Goal: Task Accomplishment & Management: Use online tool/utility

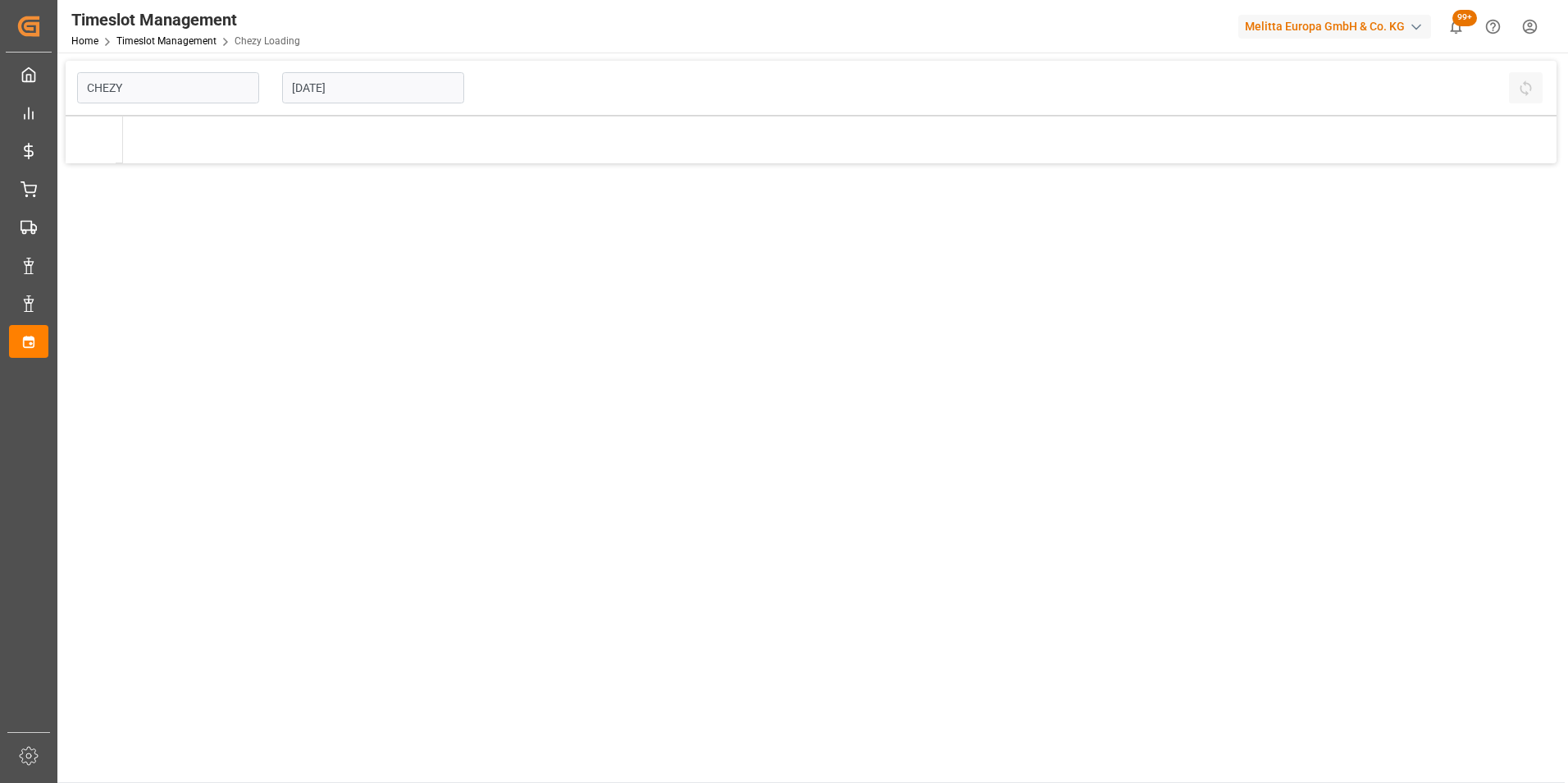
type input "Chezy Loading"
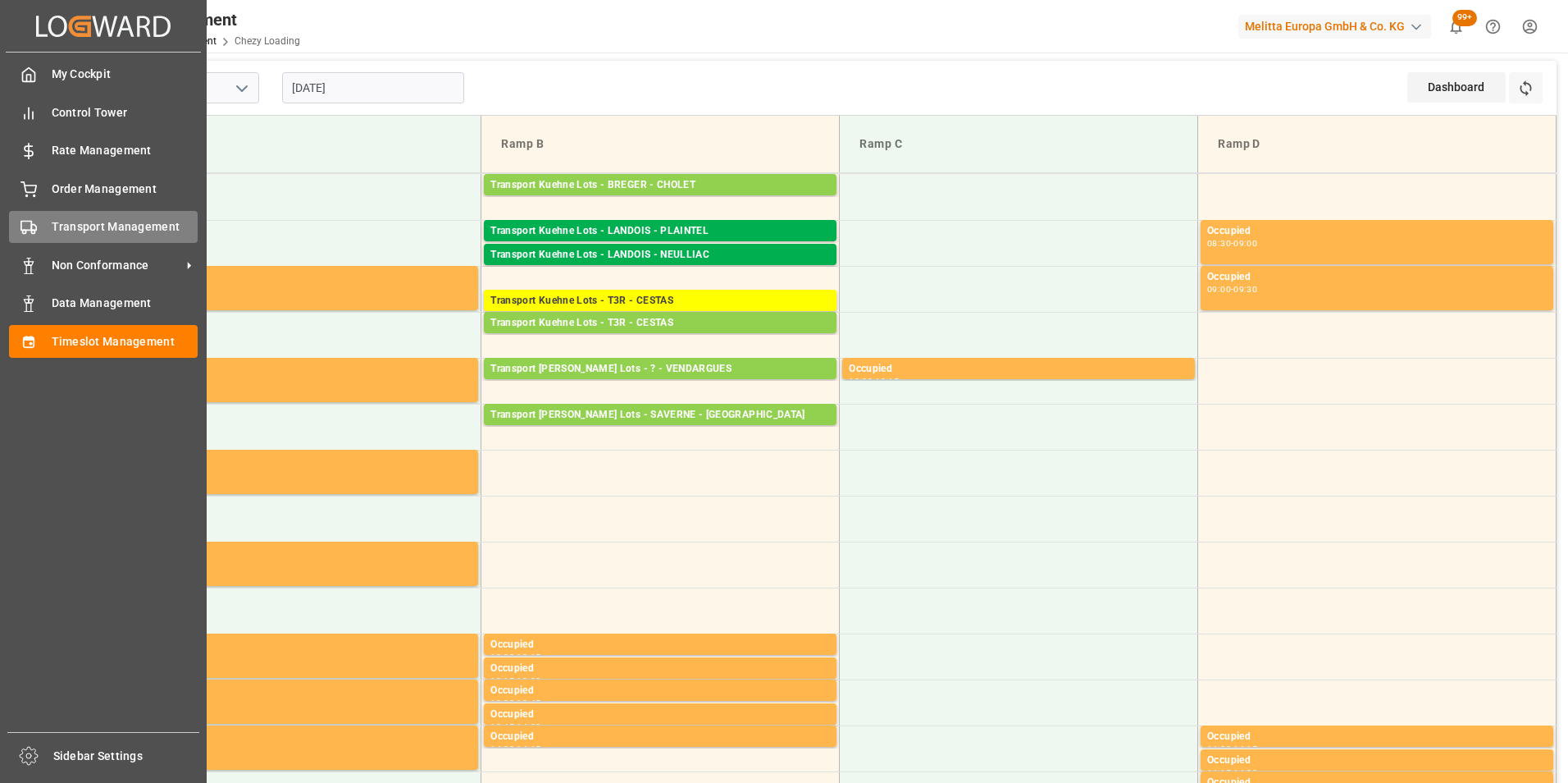
click at [101, 229] on span "Transport Management" at bounding box center [125, 227] width 147 height 17
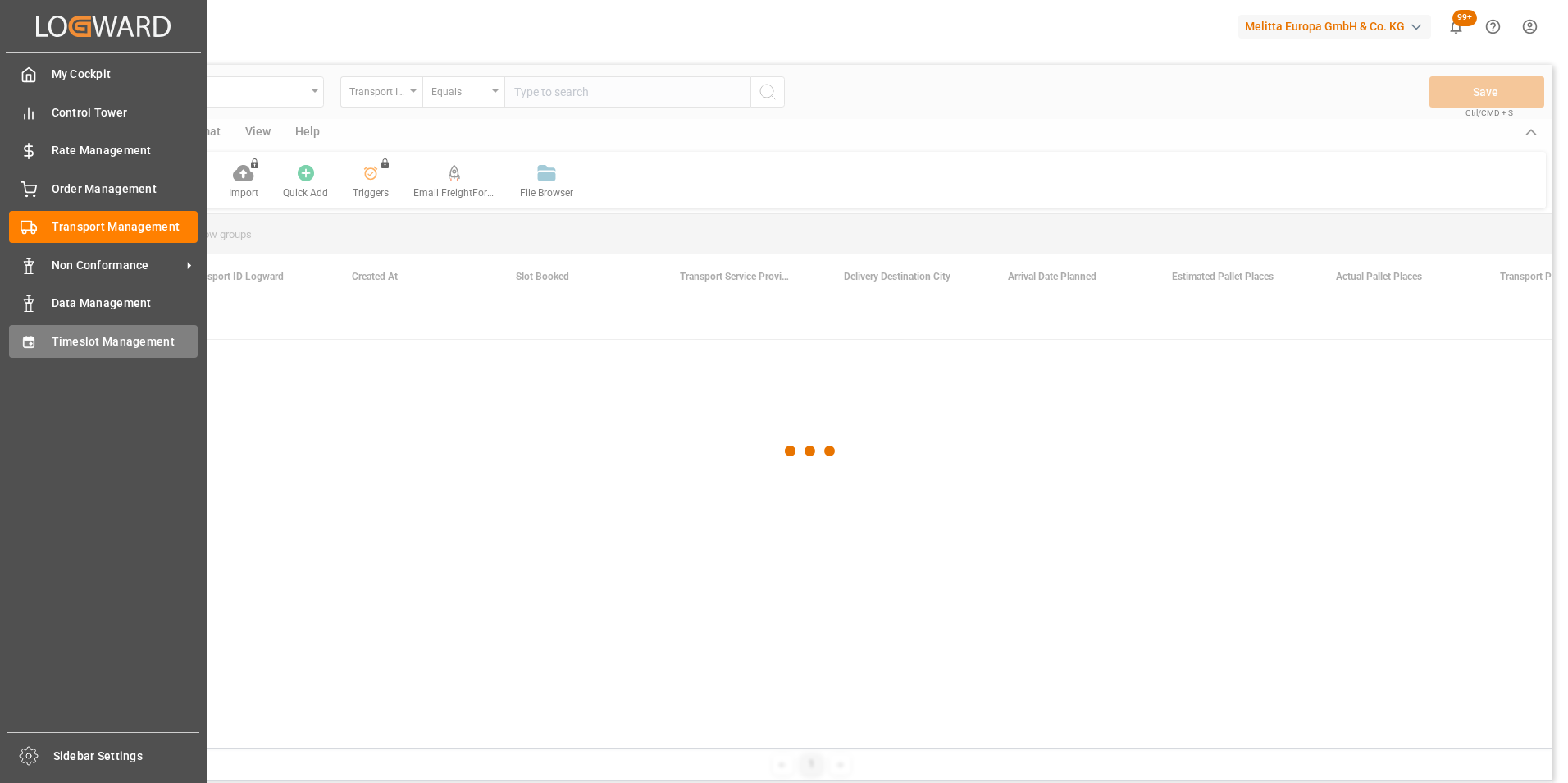
click at [85, 339] on span "Timeslot Management" at bounding box center [125, 342] width 147 height 17
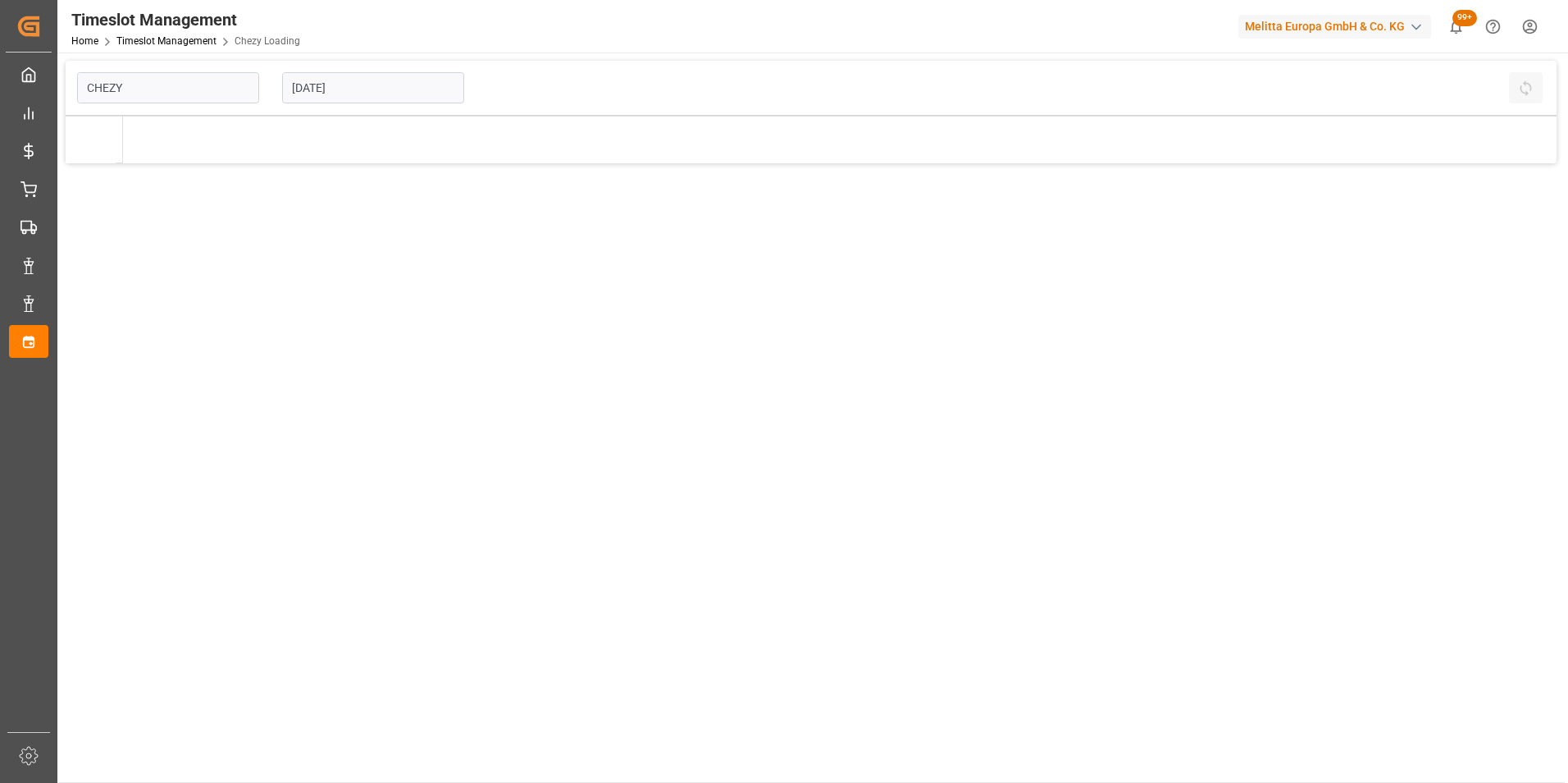
type input "Chezy Loading"
